Goal: Task Accomplishment & Management: Manage account settings

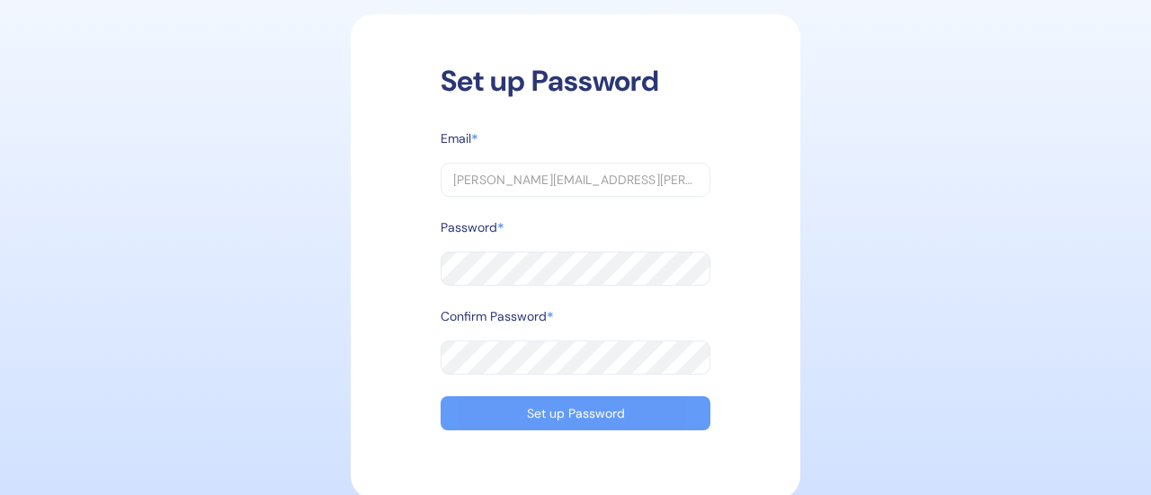
click at [569, 400] on button "Set up Password" at bounding box center [576, 414] width 270 height 34
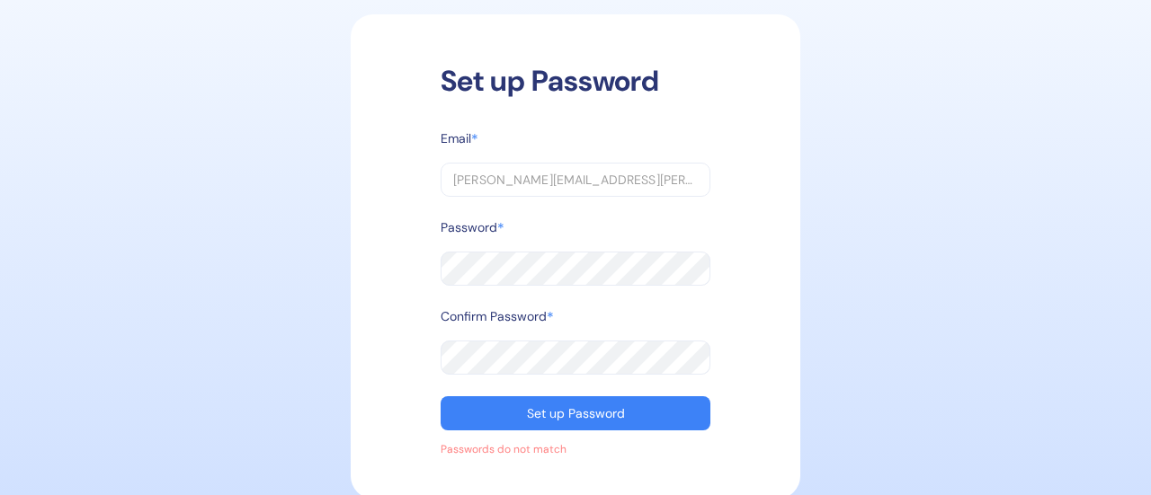
click at [347, 263] on div "Set up Password Email * [PERSON_NAME][EMAIL_ADDRESS][PERSON_NAME][DOMAIN_NAME] …" at bounding box center [575, 248] width 1133 height 478
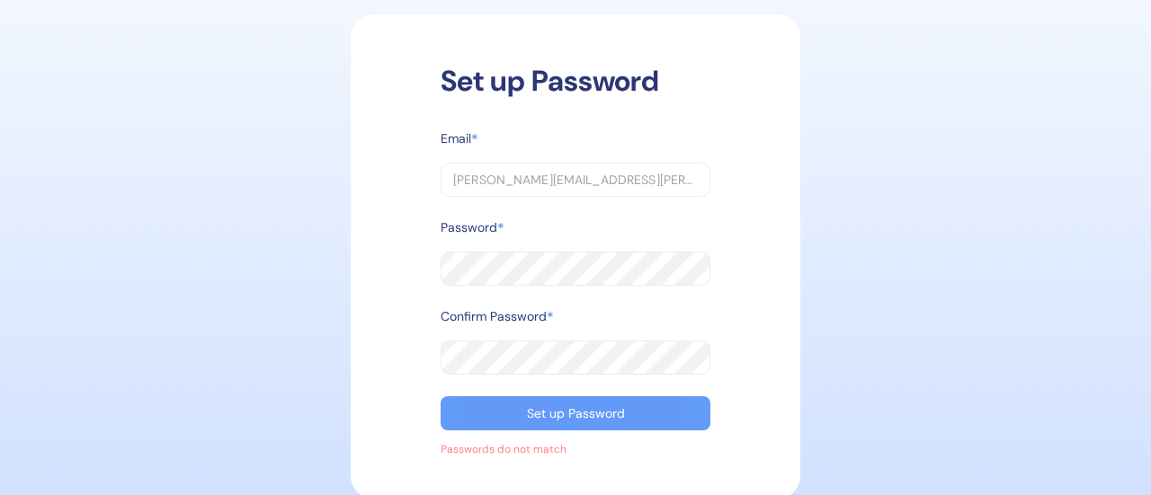
click at [500, 397] on button "Set up Password" at bounding box center [576, 414] width 270 height 34
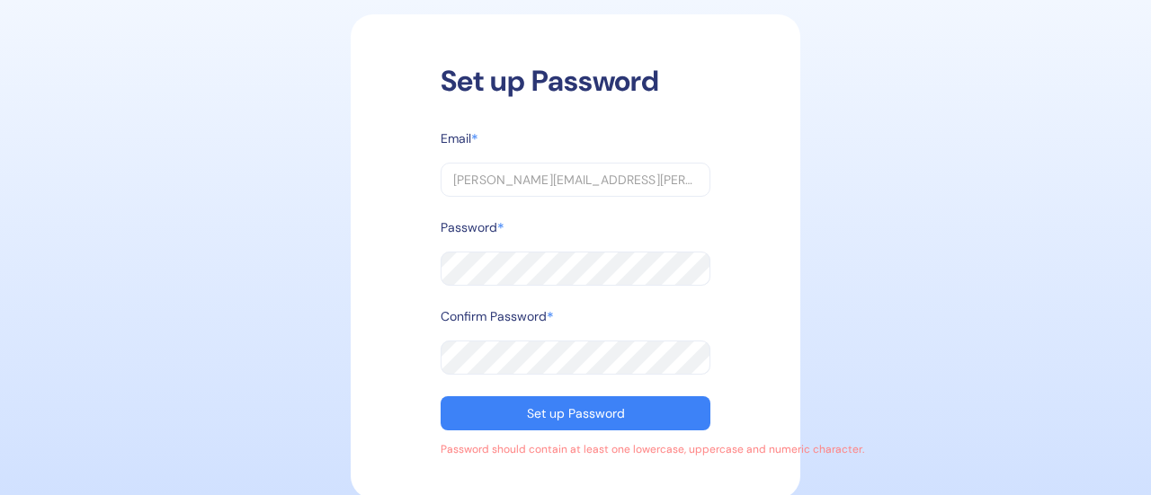
click at [218, 254] on div "Set up Password Email * [PERSON_NAME][EMAIL_ADDRESS][PERSON_NAME][DOMAIN_NAME] …" at bounding box center [575, 248] width 1133 height 478
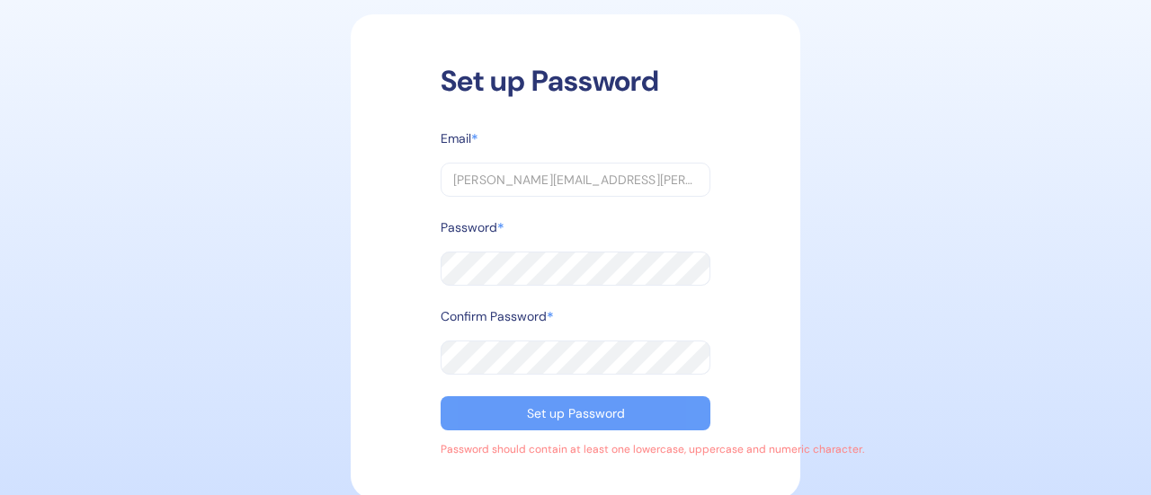
click at [549, 407] on div "Set up Password" at bounding box center [576, 413] width 98 height 13
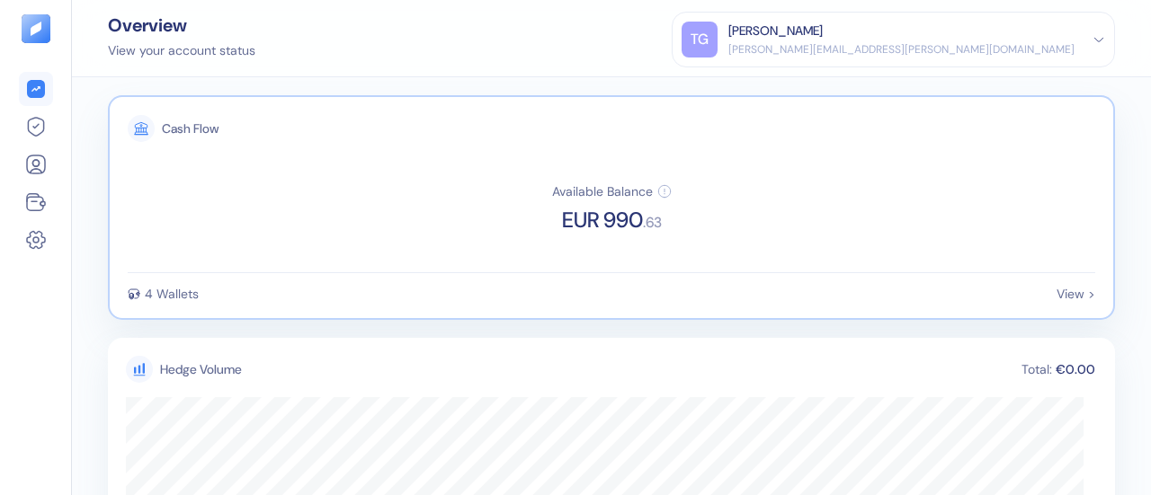
scroll to position [43, 0]
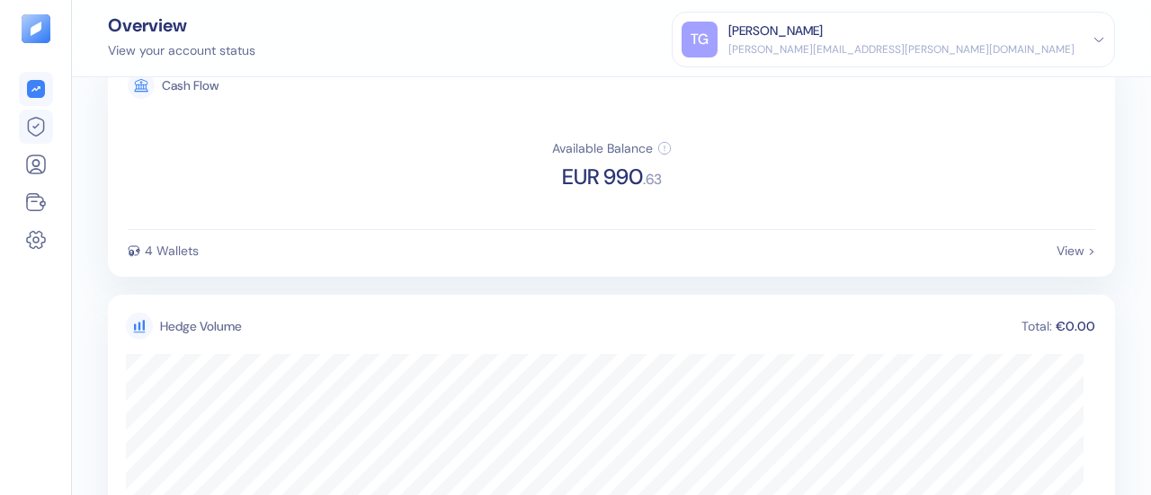
click at [38, 127] on icon at bounding box center [36, 127] width 22 height 22
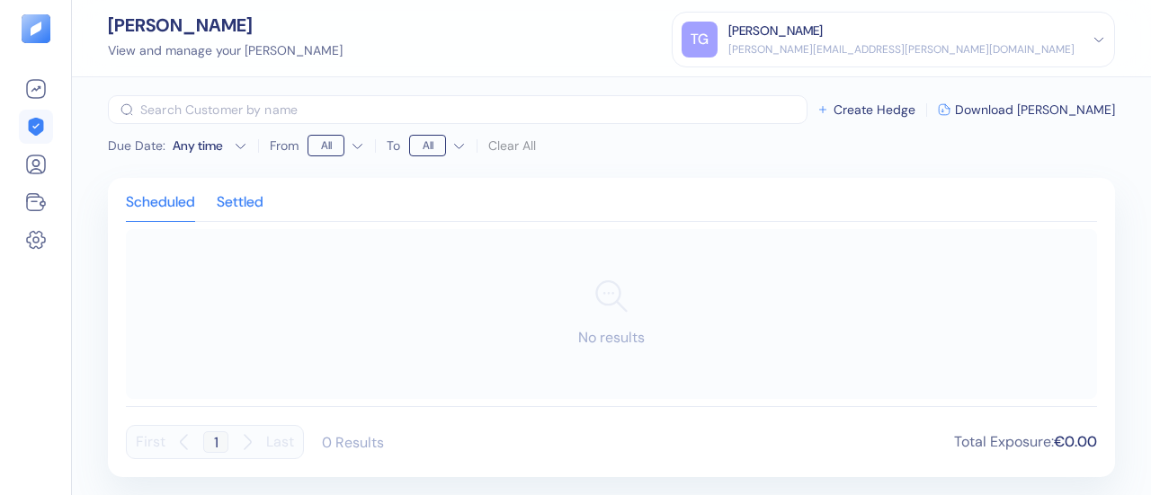
click at [257, 199] on div "Settled" at bounding box center [240, 208] width 47 height 25
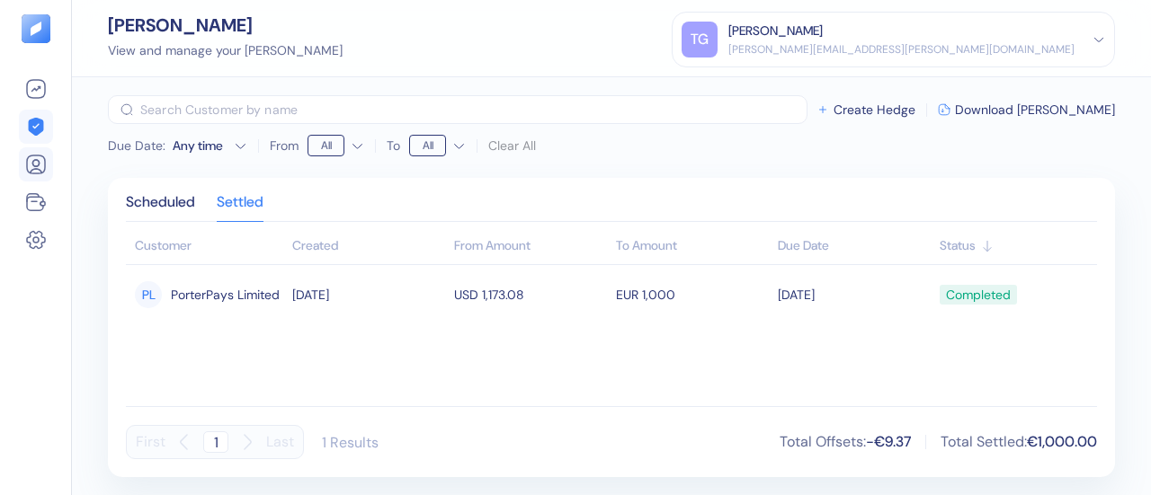
click at [34, 154] on icon at bounding box center [36, 165] width 22 height 22
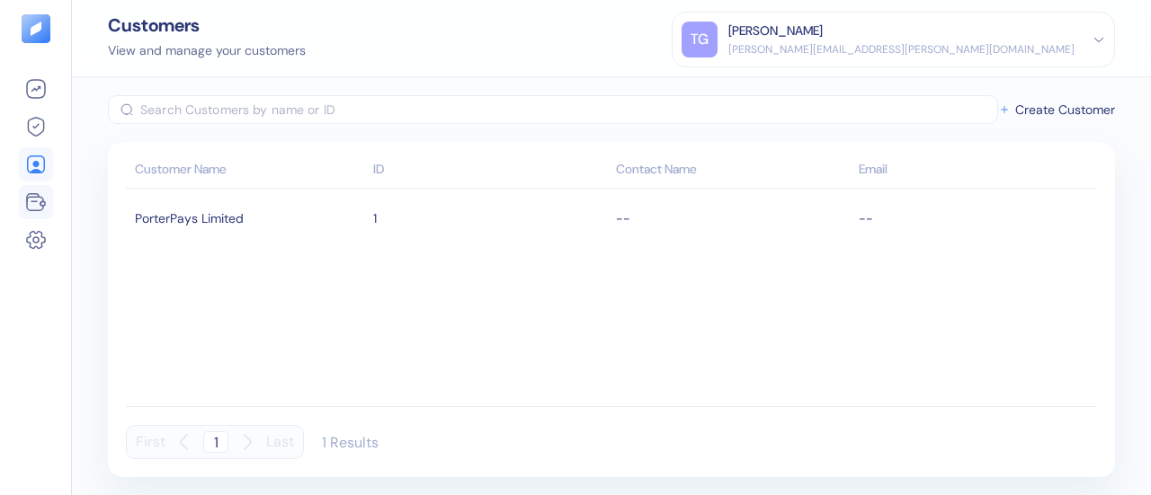
click at [44, 215] on li at bounding box center [36, 202] width 34 height 34
click at [40, 207] on icon at bounding box center [36, 203] width 22 height 22
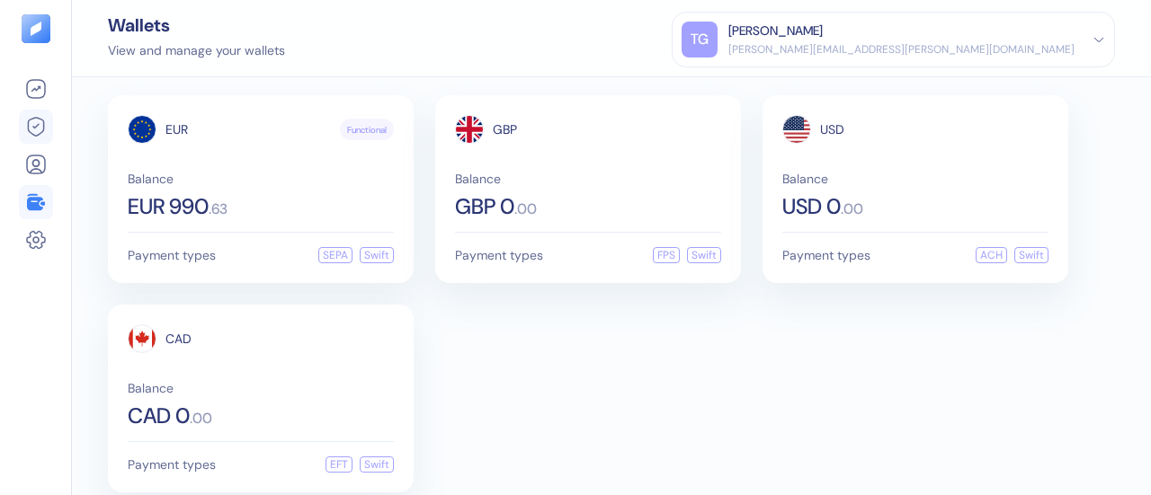
click at [41, 129] on icon at bounding box center [36, 127] width 22 height 22
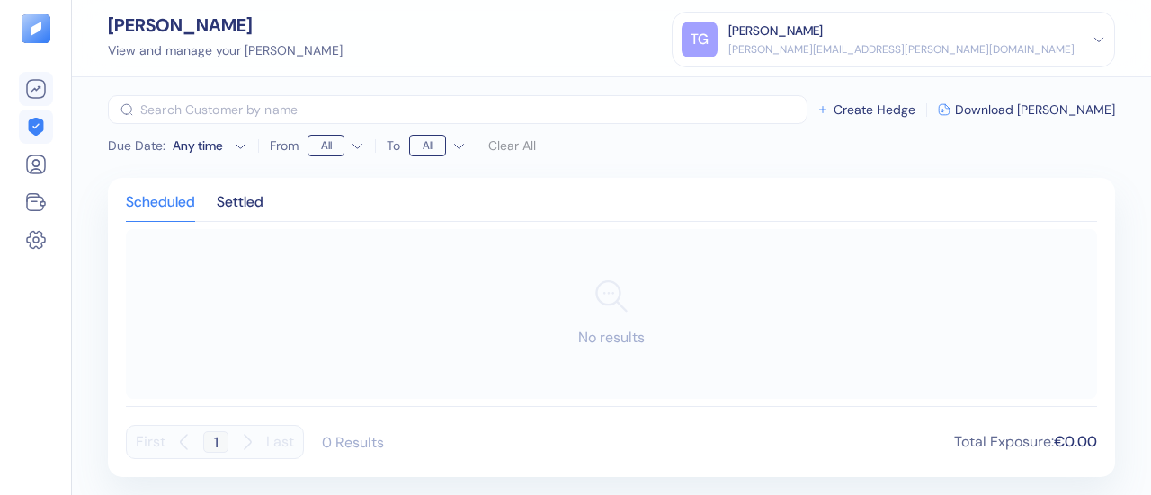
click at [34, 80] on icon at bounding box center [36, 89] width 18 height 18
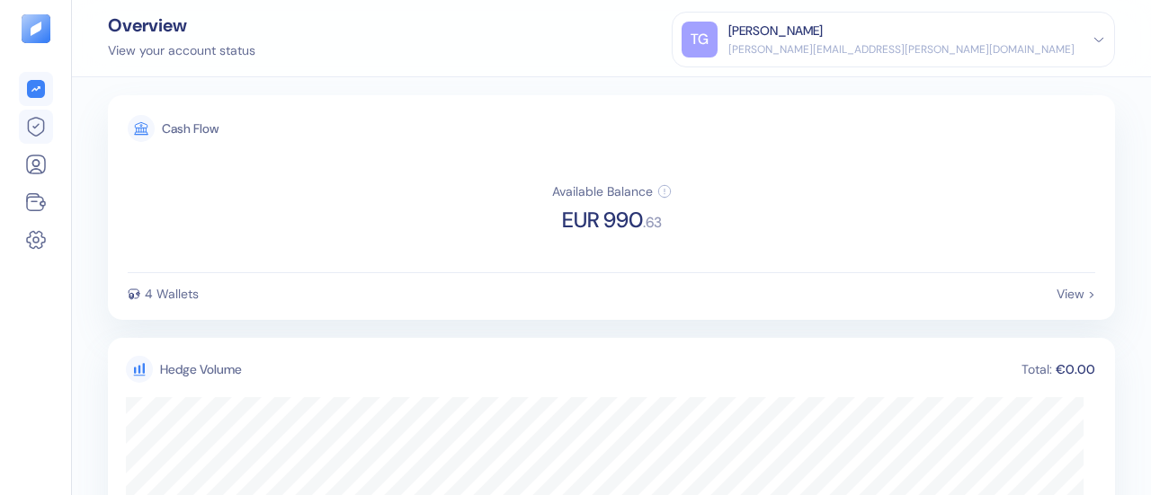
click at [39, 123] on icon at bounding box center [36, 127] width 22 height 22
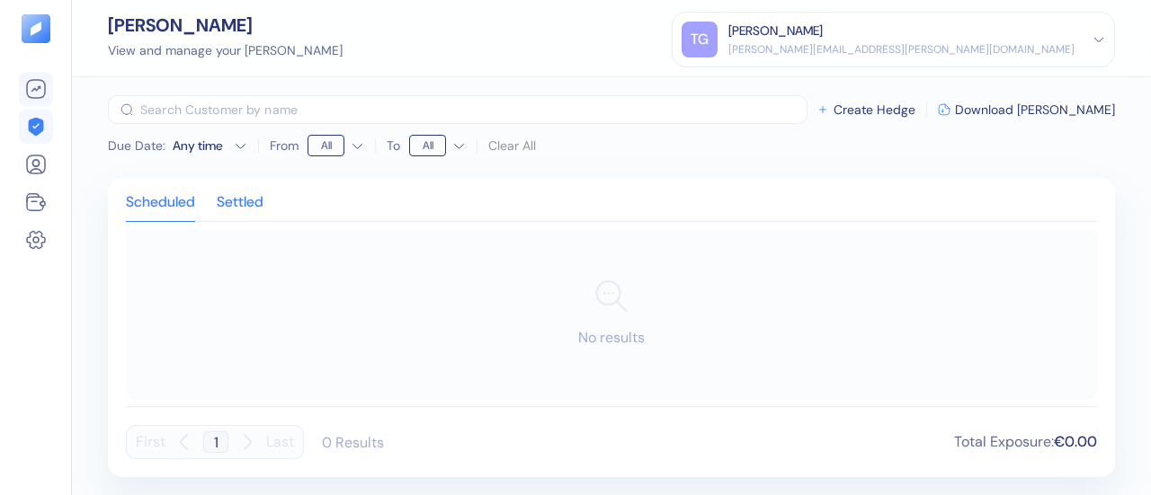
click at [248, 205] on div "Settled" at bounding box center [240, 208] width 47 height 25
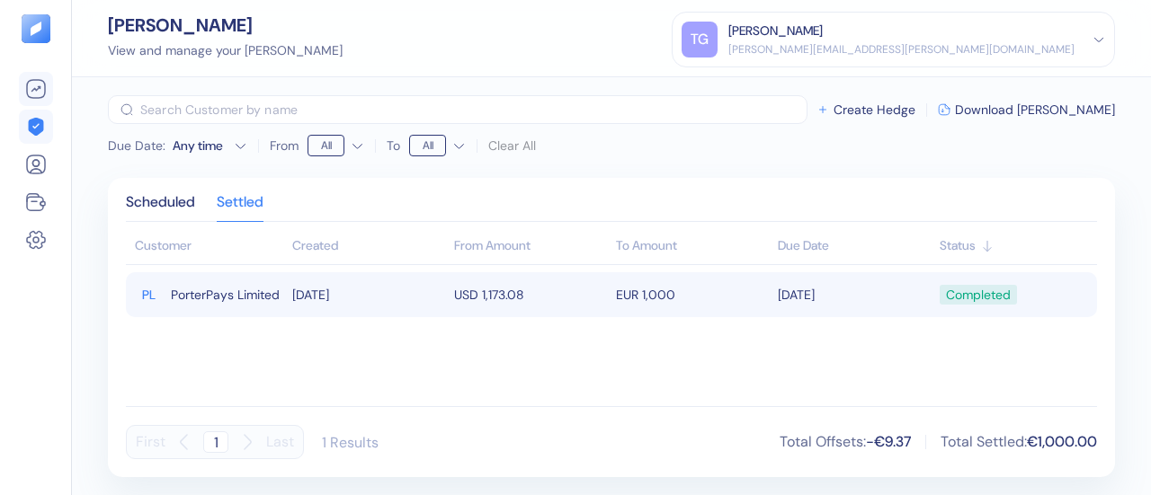
click at [594, 312] on td "USD 1,173.08" at bounding box center [531, 294] width 162 height 45
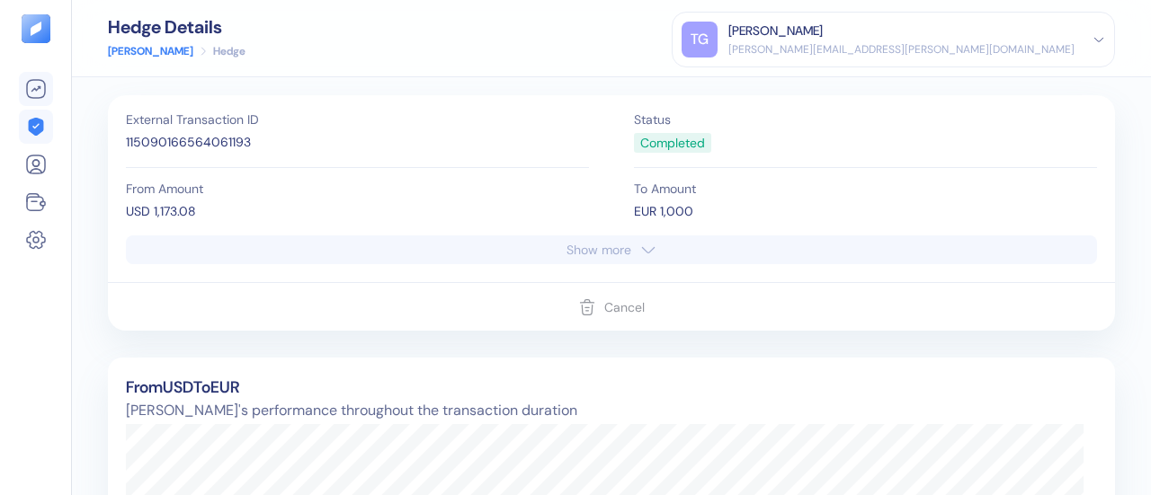
click at [536, 252] on button "Show more" at bounding box center [611, 250] width 971 height 29
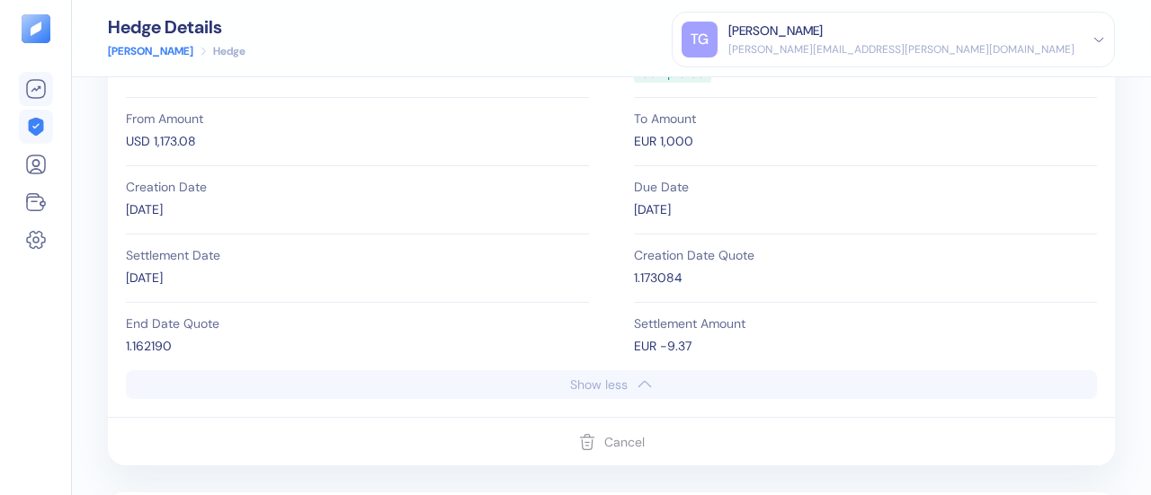
scroll to position [85, 0]
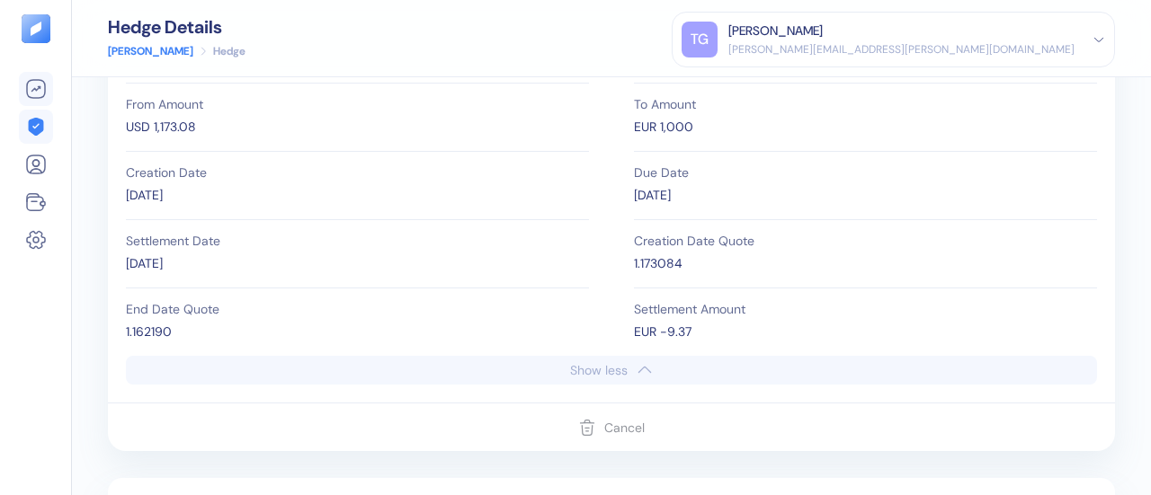
click at [674, 331] on div "EUR -9.37" at bounding box center [865, 332] width 463 height 19
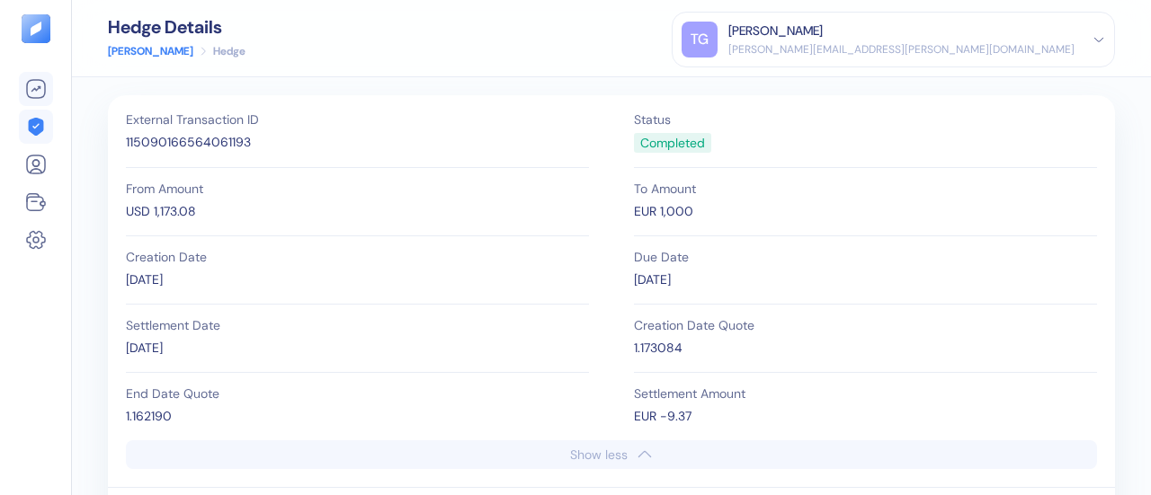
click at [698, 286] on div "[DATE]" at bounding box center [865, 280] width 463 height 19
drag, startPoint x: 655, startPoint y: 416, endPoint x: 709, endPoint y: 412, distance: 54.1
click at [709, 412] on div "EUR -9.37" at bounding box center [865, 416] width 463 height 19
click at [677, 417] on div "EUR -9.37" at bounding box center [865, 416] width 463 height 19
click at [656, 356] on div "1.173084" at bounding box center [865, 348] width 463 height 19
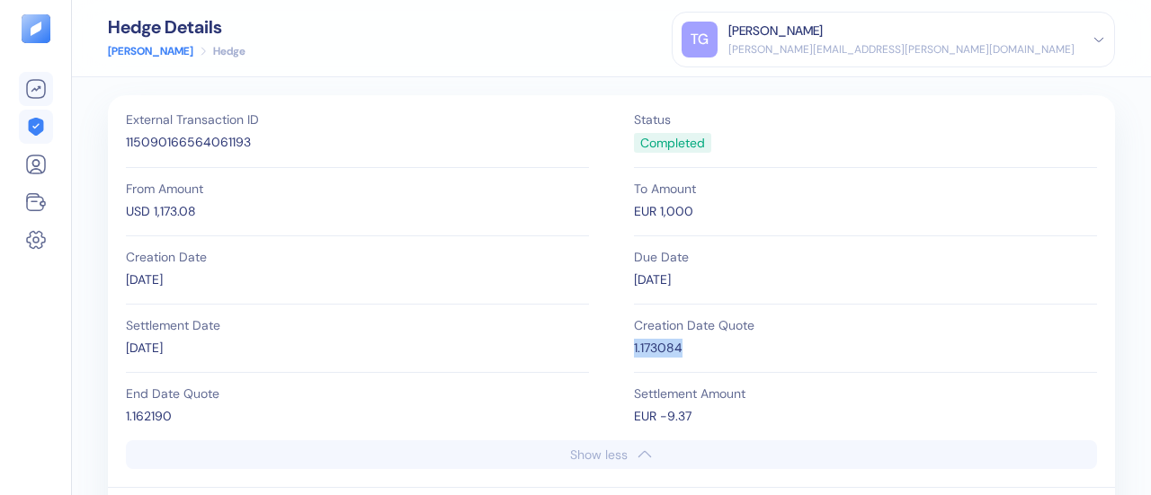
click at [656, 356] on div "1.173084" at bounding box center [865, 348] width 463 height 19
click at [164, 405] on div "End Date Quote 1.162190" at bounding box center [357, 406] width 463 height 67
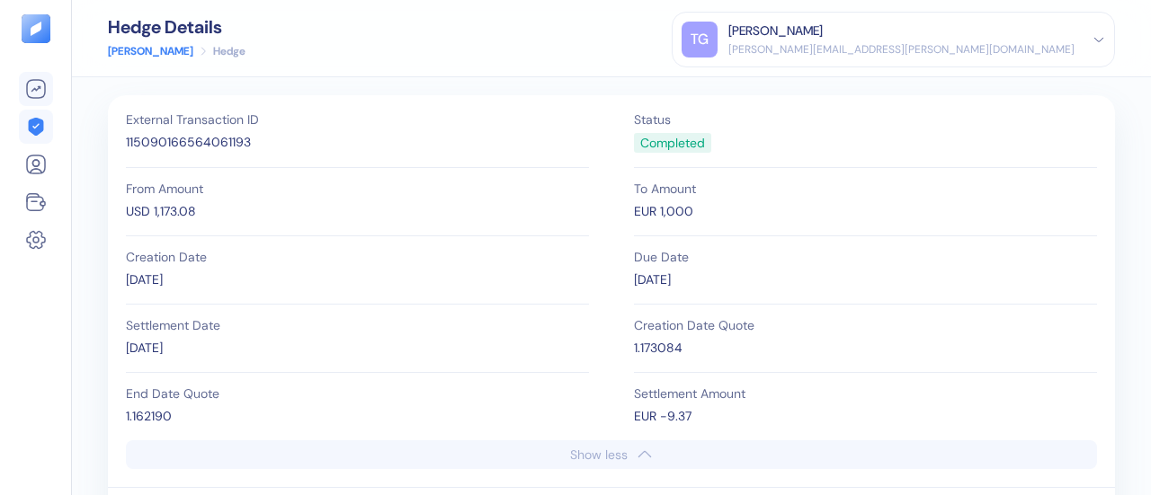
click at [669, 347] on div "1.173084" at bounding box center [865, 348] width 463 height 19
click at [663, 192] on div "To Amount" at bounding box center [865, 189] width 463 height 13
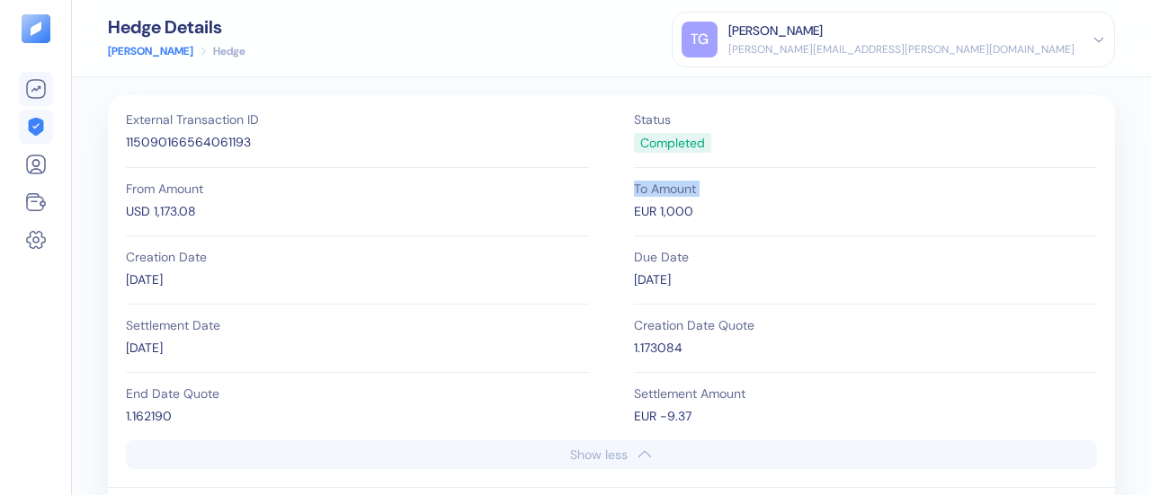
click at [663, 192] on div "To Amount" at bounding box center [865, 189] width 463 height 13
click at [463, 245] on div "Creation Date [DATE]" at bounding box center [357, 271] width 463 height 68
click at [669, 352] on div "1.173084" at bounding box center [865, 348] width 463 height 19
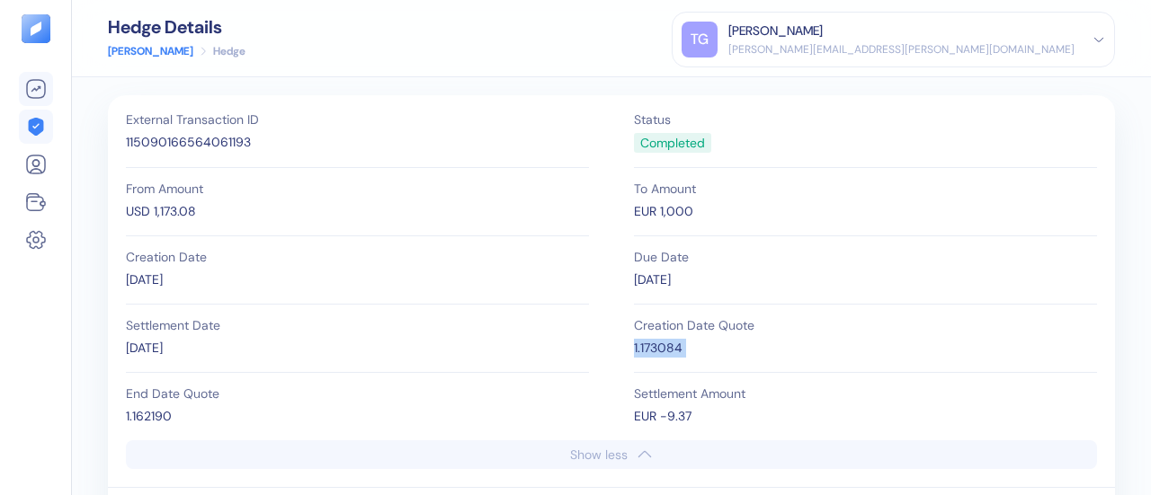
click at [650, 347] on div "1.173084" at bounding box center [865, 348] width 463 height 19
click at [650, 418] on div "EUR -9.37" at bounding box center [865, 416] width 463 height 19
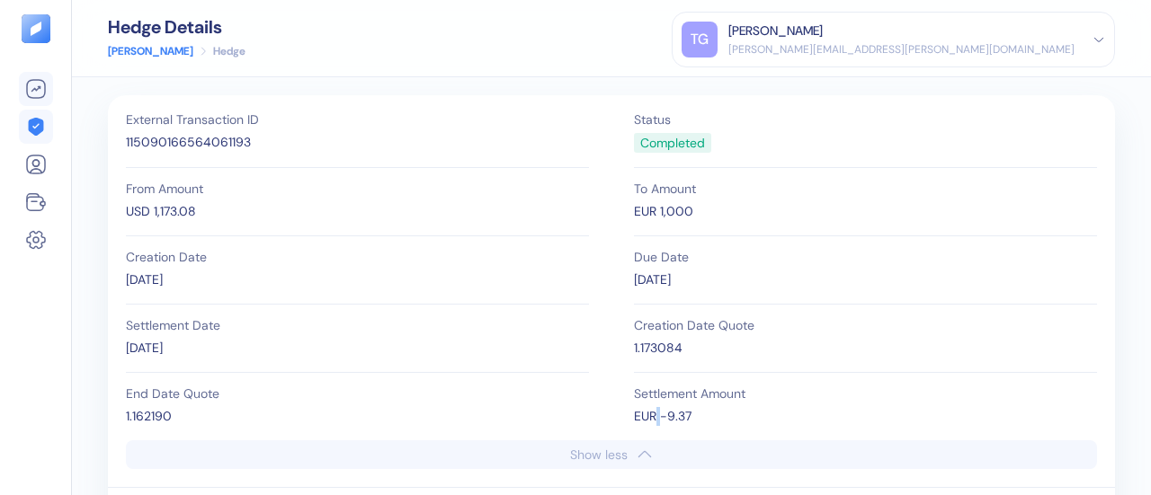
click at [650, 418] on div "EUR -9.37" at bounding box center [865, 416] width 463 height 19
click at [34, 163] on icon at bounding box center [36, 165] width 22 height 22
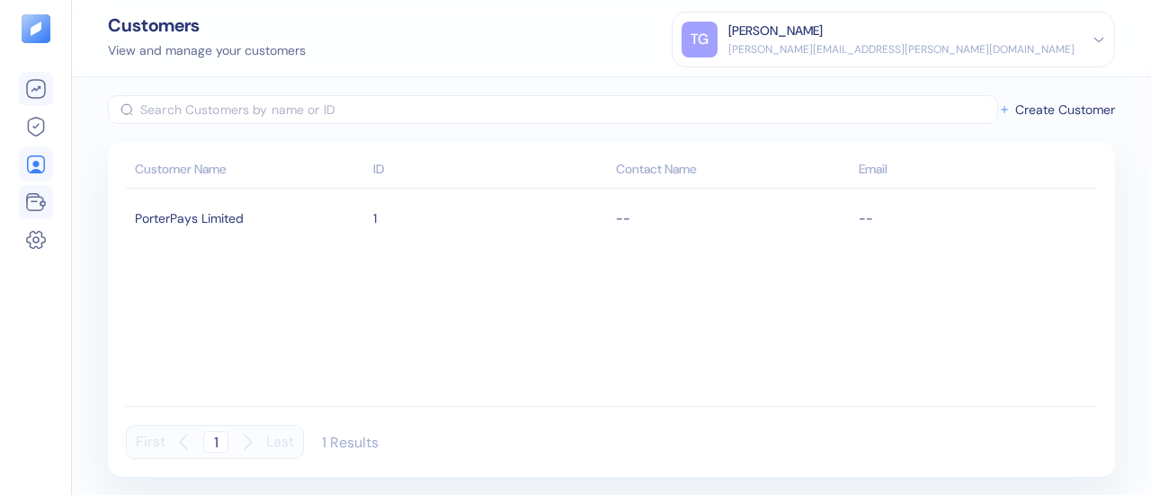
click at [34, 208] on icon at bounding box center [36, 203] width 22 height 22
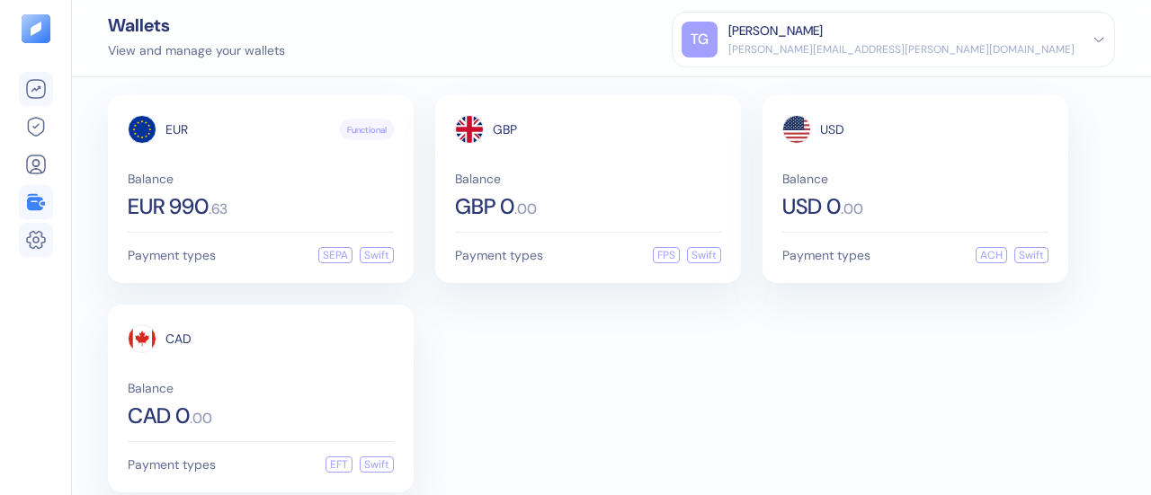
click at [34, 242] on icon at bounding box center [35, 239] width 5 height 5
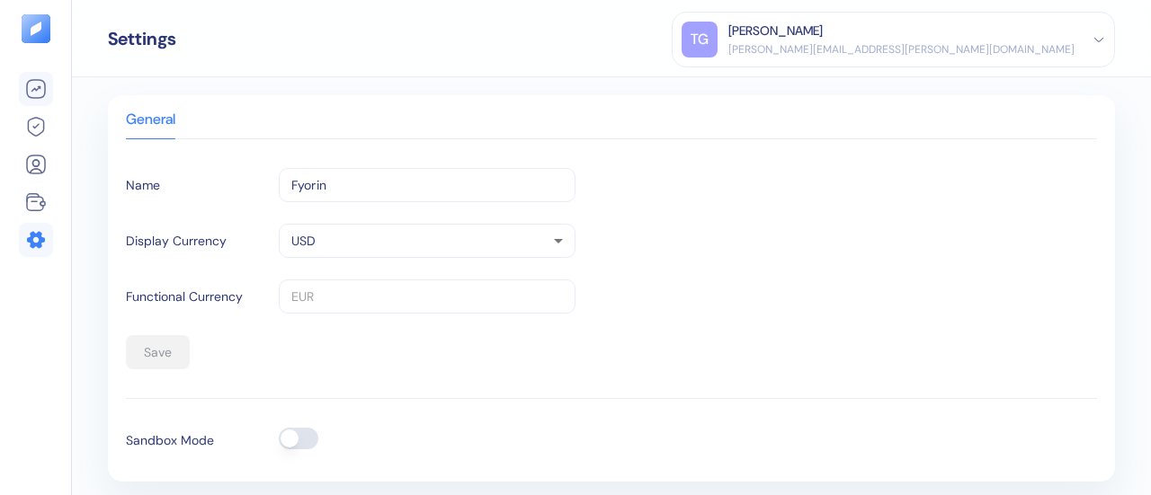
scroll to position [4, 0]
click at [35, 194] on icon at bounding box center [33, 197] width 12 height 7
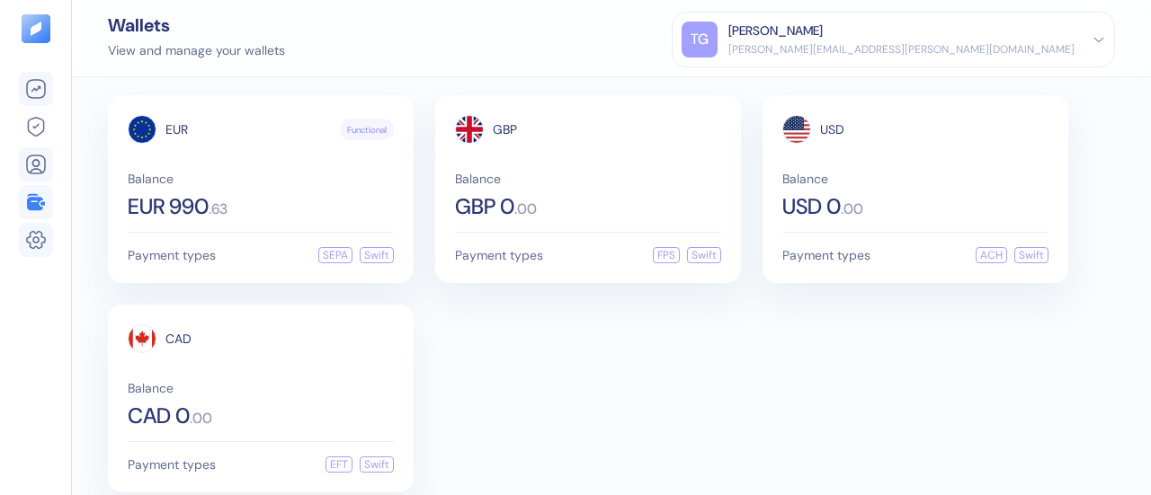
click at [35, 172] on icon at bounding box center [36, 165] width 22 height 22
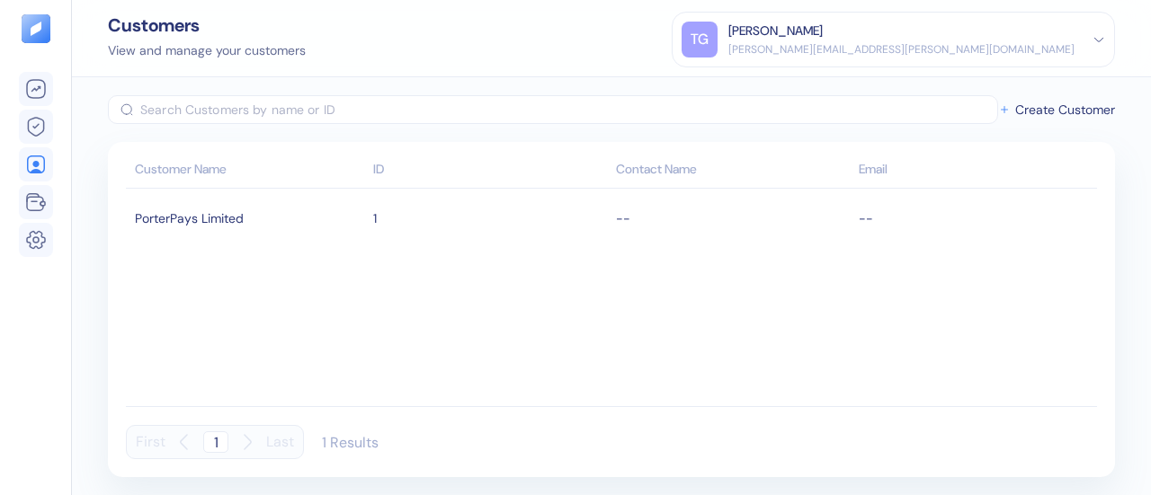
click at [44, 124] on icon at bounding box center [36, 127] width 22 height 22
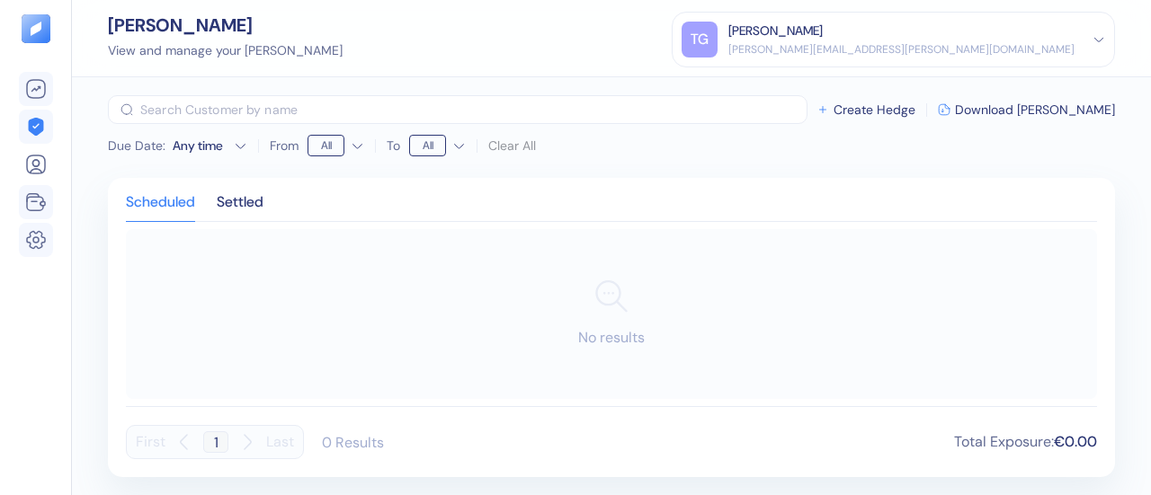
click at [41, 96] on icon at bounding box center [36, 89] width 22 height 22
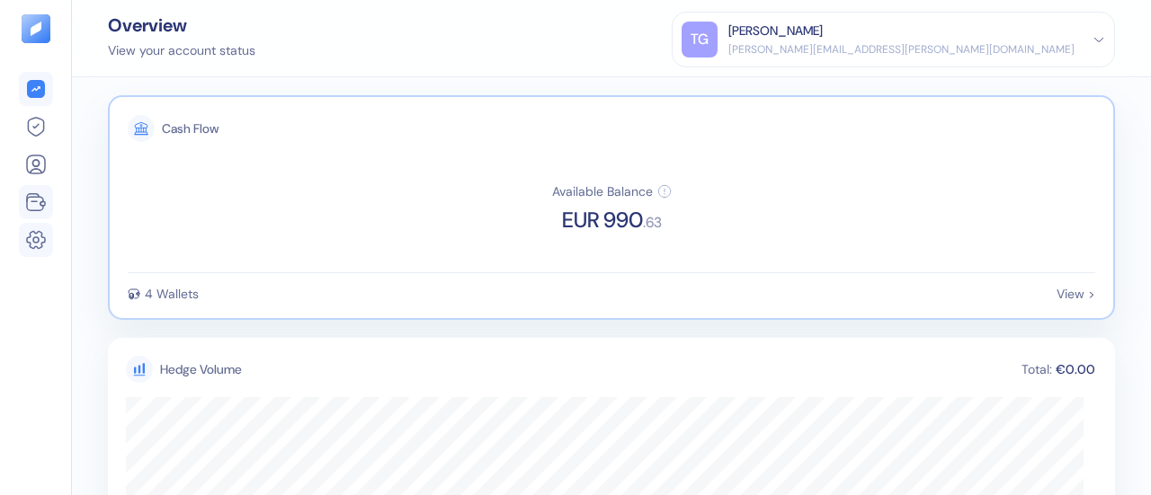
click at [160, 299] on div "4 Wallets" at bounding box center [172, 294] width 54 height 13
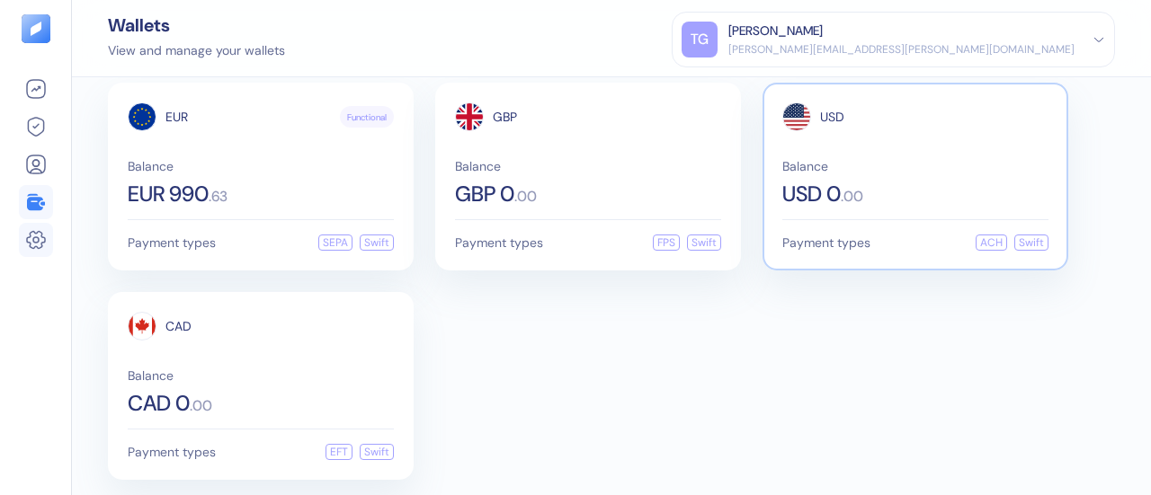
scroll to position [13, 0]
click at [31, 121] on icon at bounding box center [36, 127] width 22 height 22
